Goal: Task Accomplishment & Management: Manage account settings

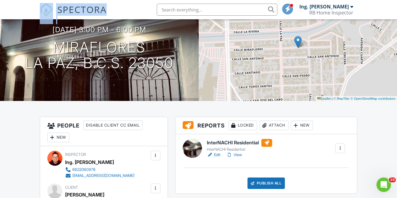
scroll to position [60, 0]
click at [71, 12] on span "SPECTORA" at bounding box center [81, 9] width 49 height 13
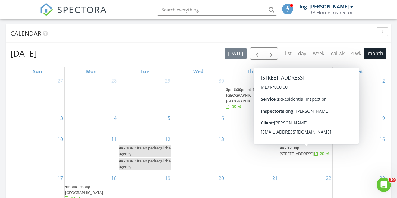
scroll to position [240, 0]
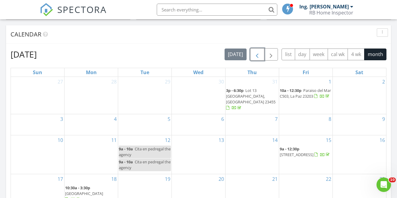
click at [256, 58] on span "button" at bounding box center [256, 54] width 7 height 7
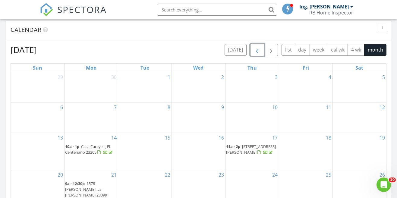
scroll to position [241, 0]
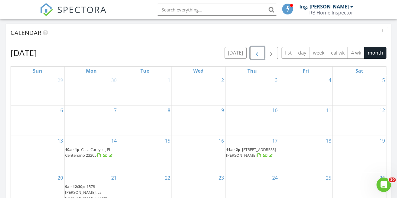
click at [256, 51] on span "button" at bounding box center [256, 52] width 7 height 7
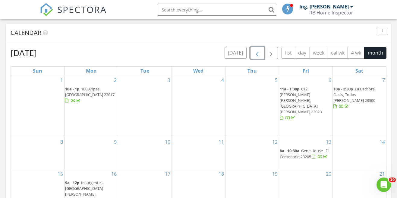
click at [311, 93] on span "612 Guadalupe Victoria, La Paz 23020" at bounding box center [301, 100] width 42 height 29
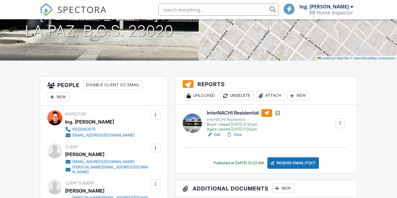
click at [245, 111] on h6 "InterNACHI Residential" at bounding box center [244, 113] width 74 height 8
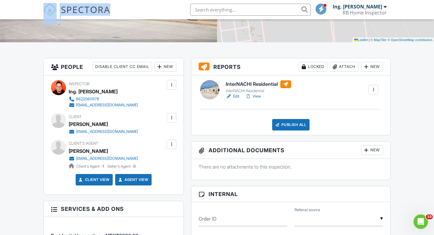
scroll to position [119, 0]
